Goal: Information Seeking & Learning: Learn about a topic

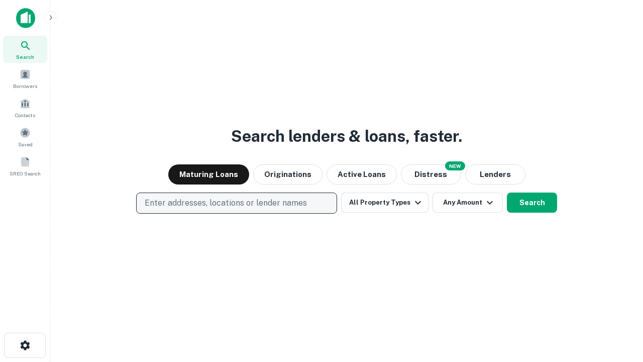
click at [236, 203] on p "Enter addresses, locations or lender names" at bounding box center [226, 203] width 162 height 12
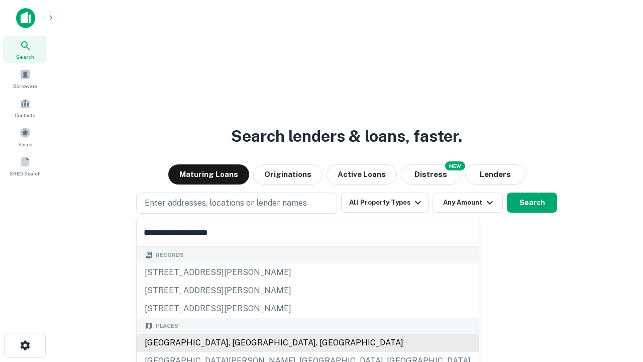
click at [240, 343] on div "[GEOGRAPHIC_DATA], [GEOGRAPHIC_DATA], [GEOGRAPHIC_DATA]" at bounding box center [308, 343] width 342 height 18
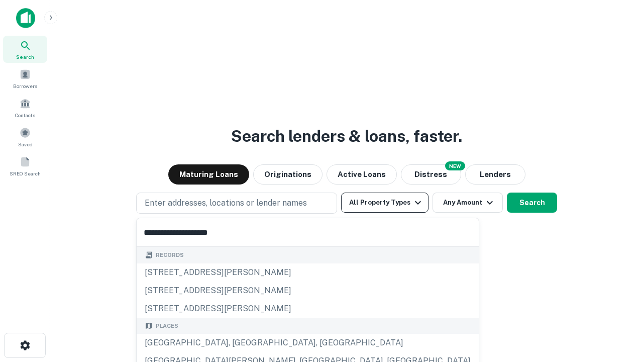
click at [385, 203] on button "All Property Types" at bounding box center [384, 203] width 87 height 20
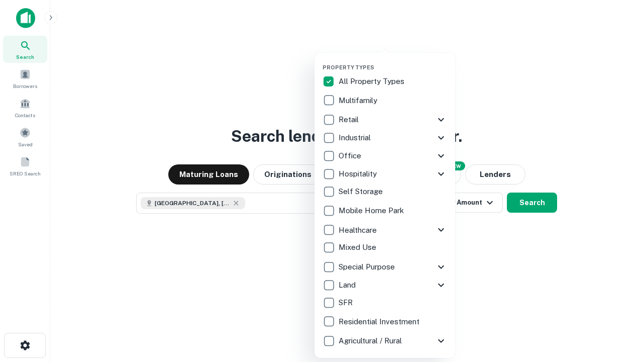
click at [393, 61] on button "button" at bounding box center [393, 61] width 141 height 1
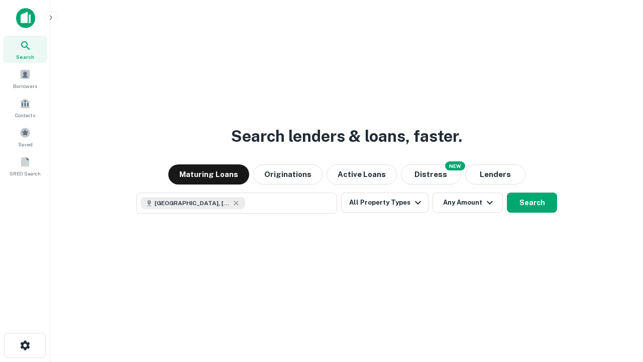
scroll to position [16, 0]
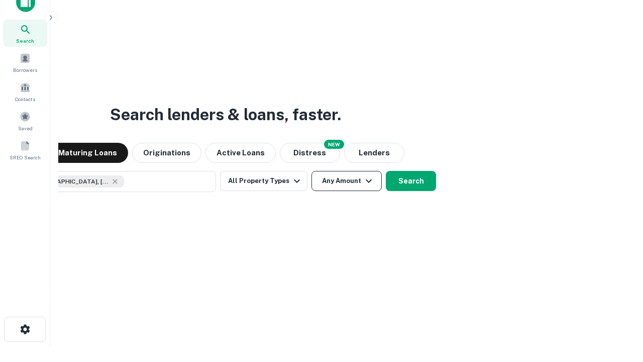
click at [312, 171] on button "Any Amount" at bounding box center [347, 181] width 70 height 20
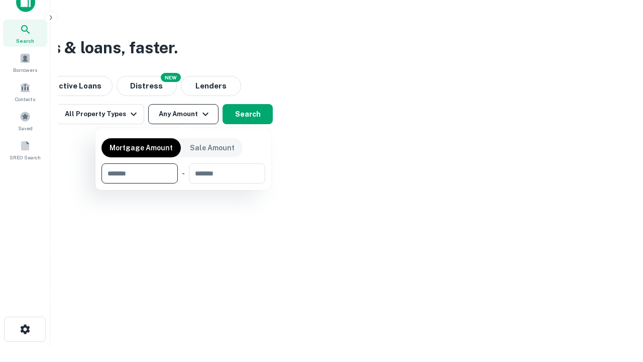
type input "*******"
click at [183, 183] on button "button" at bounding box center [184, 183] width 164 height 1
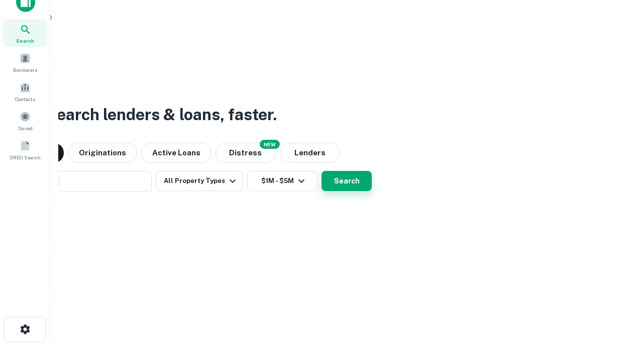
click at [322, 171] on button "Search" at bounding box center [347, 181] width 50 height 20
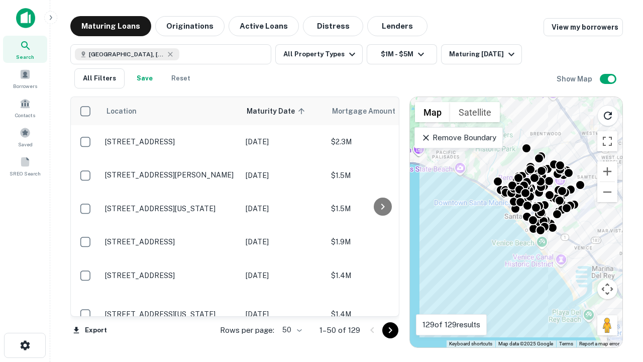
click at [291, 330] on body "Search Borrowers Contacts Saved SREO Search Maturing Loans Originations Active …" at bounding box center [321, 181] width 643 height 362
click at [291, 305] on li "25" at bounding box center [290, 305] width 29 height 18
type input "**"
